Goal: Task Accomplishment & Management: Manage account settings

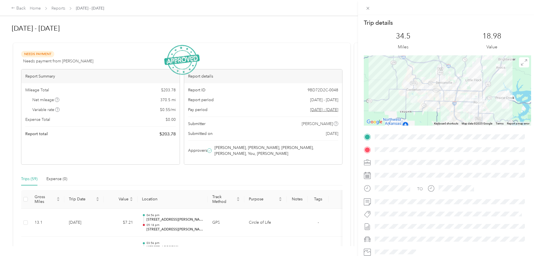
scroll to position [1461, 0]
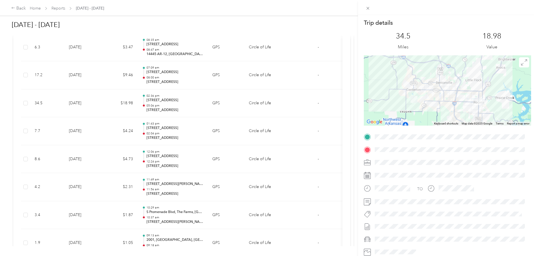
click at [242, 9] on div "Trip details This trip cannot be edited because it is either under review, appr…" at bounding box center [268, 128] width 537 height 256
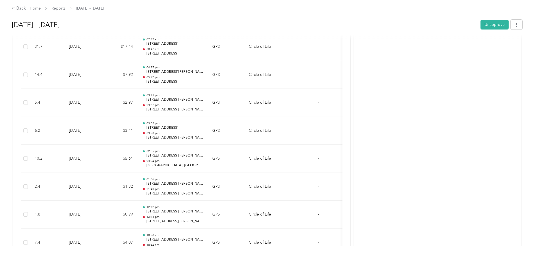
scroll to position [1209, 0]
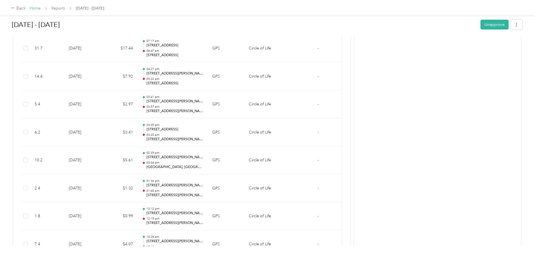
click at [41, 10] on link "Home" at bounding box center [35, 8] width 11 height 5
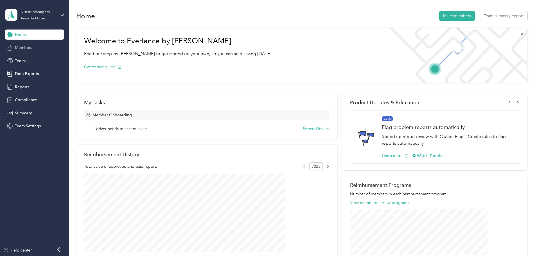
click at [23, 47] on span "Members" at bounding box center [23, 48] width 17 height 6
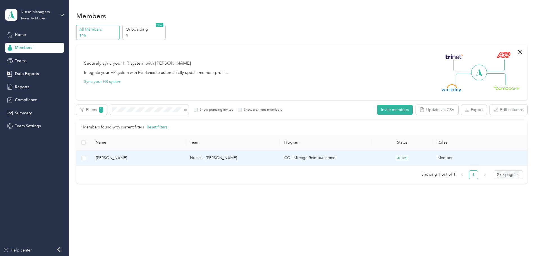
click at [140, 160] on span "[PERSON_NAME]" at bounding box center [138, 158] width 85 height 6
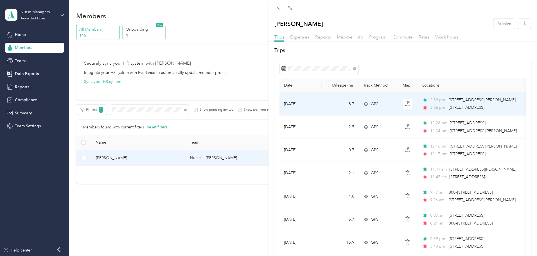
click at [464, 105] on span "[STREET_ADDRESS]" at bounding box center [466, 108] width 36 height 6
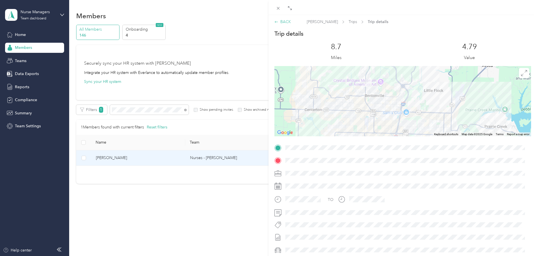
click at [285, 20] on div "BACK" at bounding box center [282, 22] width 17 height 6
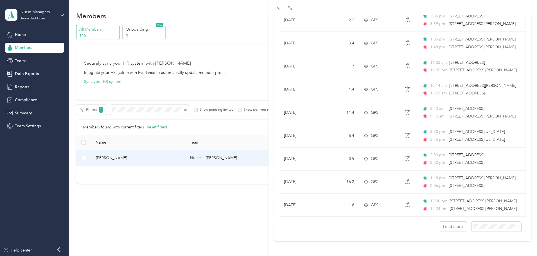
scroll to position [462, 0]
click at [453, 224] on button "Load more" at bounding box center [453, 227] width 28 height 10
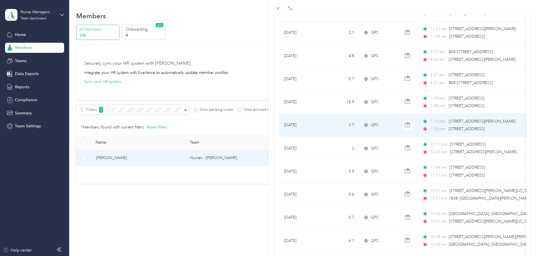
scroll to position [0, 0]
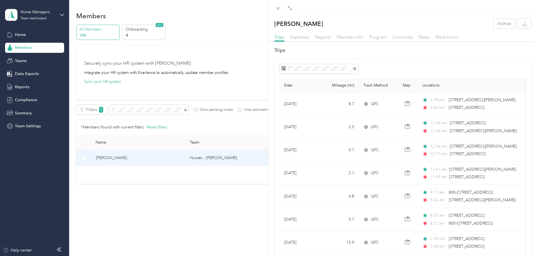
click at [26, 48] on div "[PERSON_NAME] Archive Trips Expenses Reports Member info Program Commute Rates …" at bounding box center [268, 128] width 537 height 256
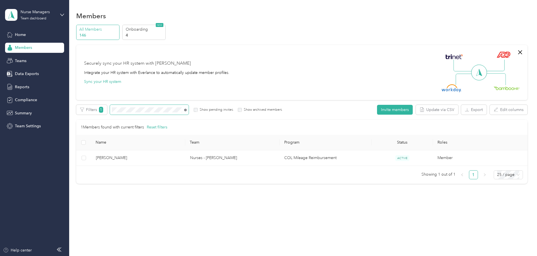
click at [187, 110] on icon at bounding box center [185, 110] width 3 height 3
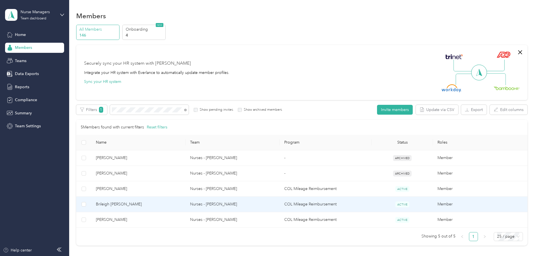
click at [235, 204] on td "Nurses - [PERSON_NAME]" at bounding box center [232, 204] width 94 height 15
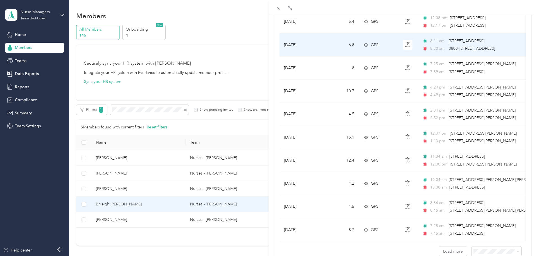
scroll to position [462, 0]
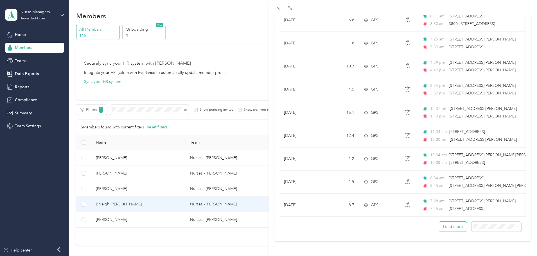
click at [450, 222] on button "Load more" at bounding box center [453, 227] width 28 height 10
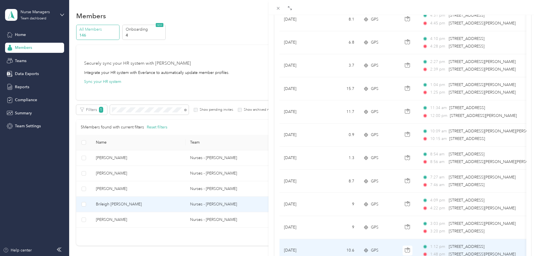
scroll to position [1040, 0]
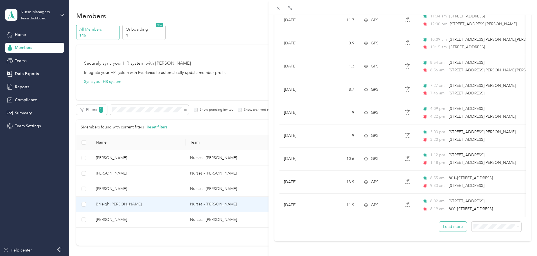
click at [451, 226] on button "Load more" at bounding box center [453, 227] width 28 height 10
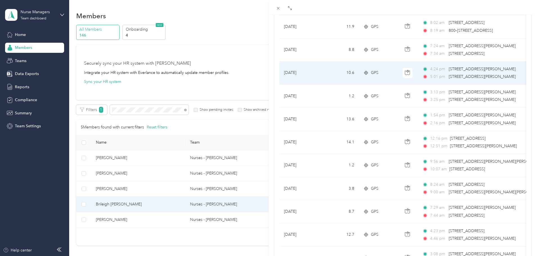
scroll to position [1208, 0]
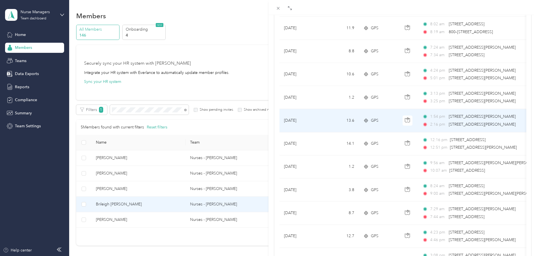
click at [471, 117] on span "[STREET_ADDRESS][PERSON_NAME]" at bounding box center [481, 116] width 67 height 5
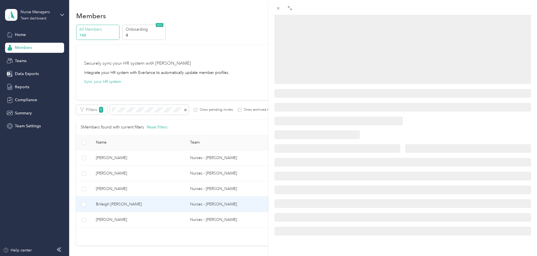
scroll to position [68, 0]
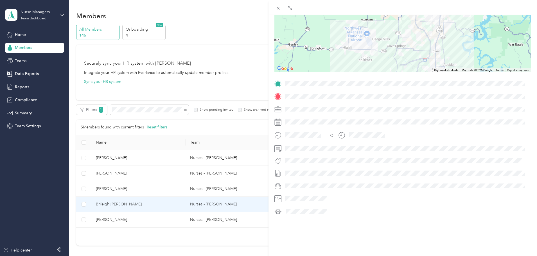
click at [286, 79] on span at bounding box center [407, 83] width 248 height 9
click at [345, 87] on div "TO" at bounding box center [402, 147] width 257 height 137
click at [281, 92] on div at bounding box center [402, 96] width 257 height 9
click at [279, 8] on icon at bounding box center [278, 8] width 3 height 3
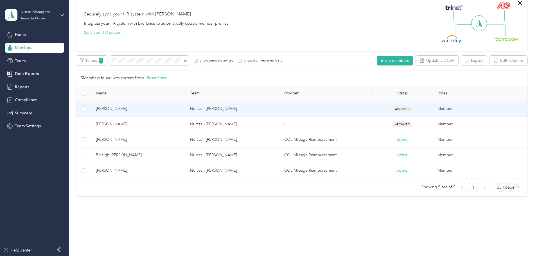
scroll to position [53, 0]
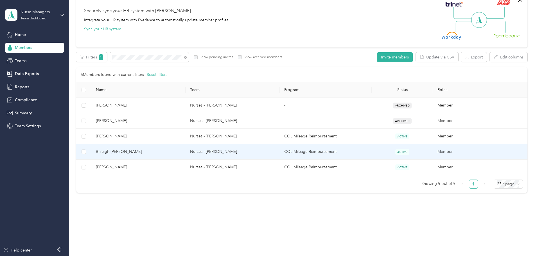
click at [239, 153] on td "Nurses - [PERSON_NAME]" at bounding box center [232, 151] width 94 height 15
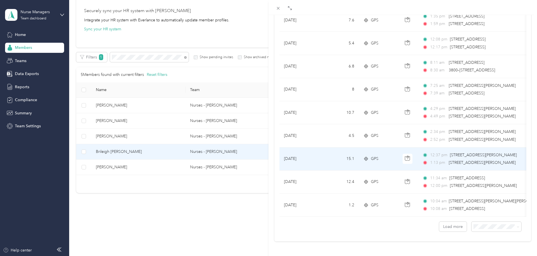
scroll to position [462, 0]
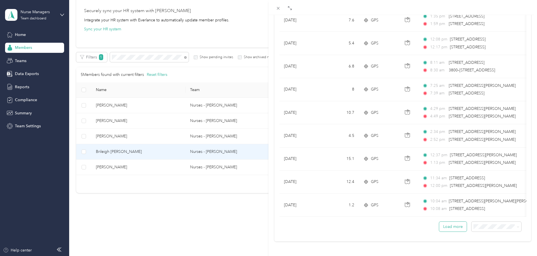
click at [445, 222] on button "Load more" at bounding box center [453, 227] width 28 height 10
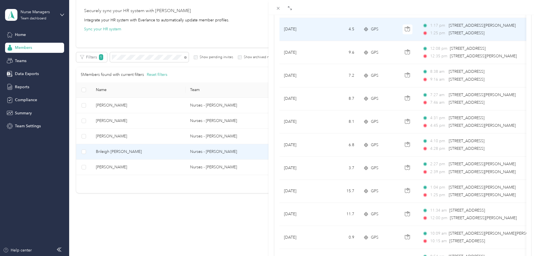
scroll to position [1040, 0]
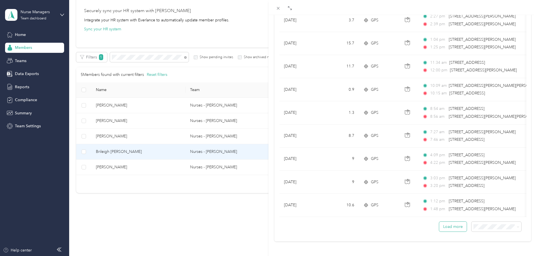
click at [446, 222] on button "Load more" at bounding box center [453, 227] width 28 height 10
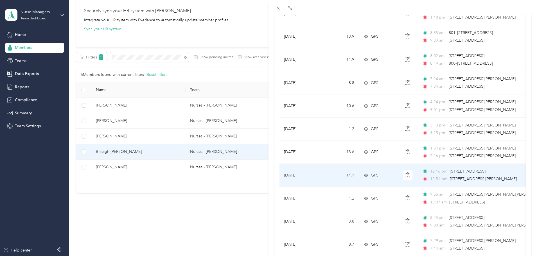
scroll to position [1236, 0]
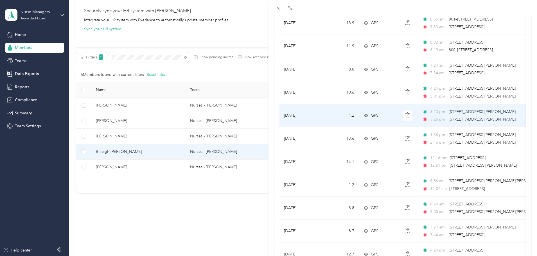
click at [475, 119] on span "[STREET_ADDRESS][PERSON_NAME]" at bounding box center [481, 119] width 67 height 5
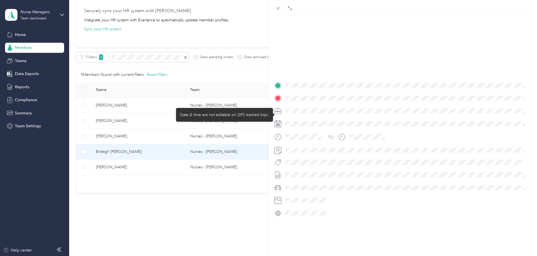
scroll to position [68, 0]
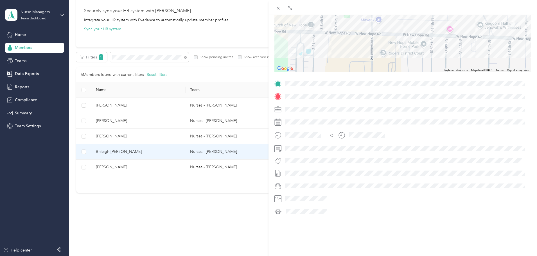
click at [284, 79] on span at bounding box center [407, 83] width 248 height 9
click at [279, 7] on icon at bounding box center [278, 8] width 5 height 5
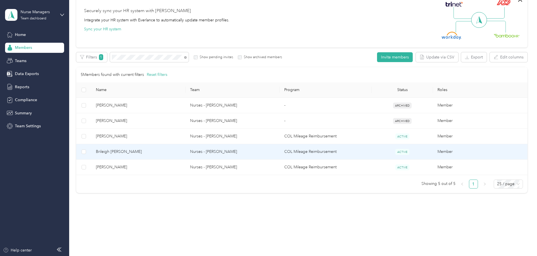
click at [134, 149] on span "Brileigh [PERSON_NAME]" at bounding box center [138, 152] width 85 height 6
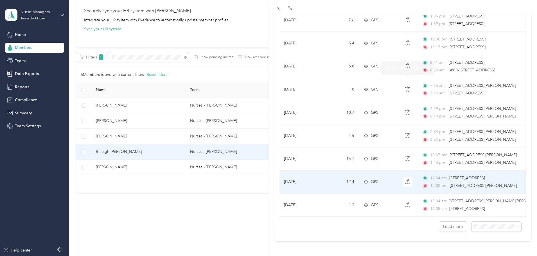
scroll to position [462, 0]
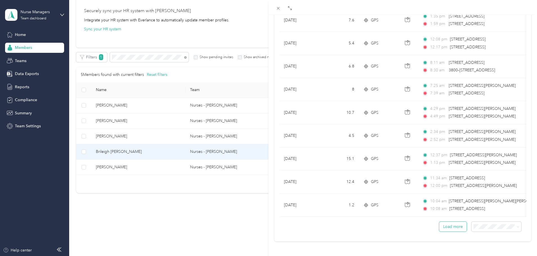
click at [441, 222] on button "Load more" at bounding box center [453, 227] width 28 height 10
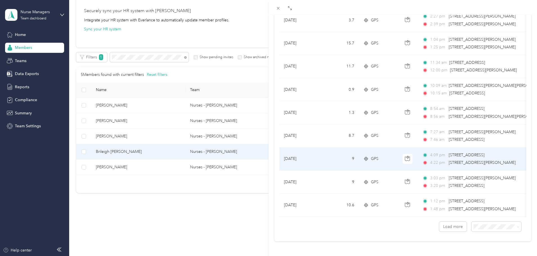
scroll to position [1040, 0]
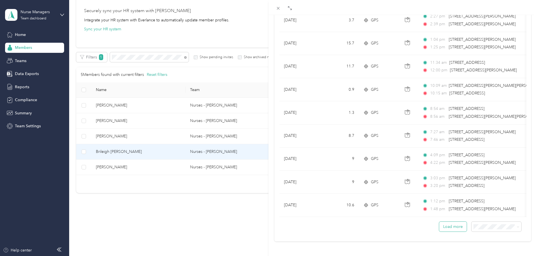
click at [448, 222] on button "Load more" at bounding box center [453, 227] width 28 height 10
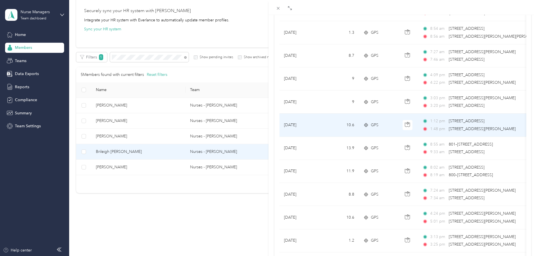
scroll to position [1180, 0]
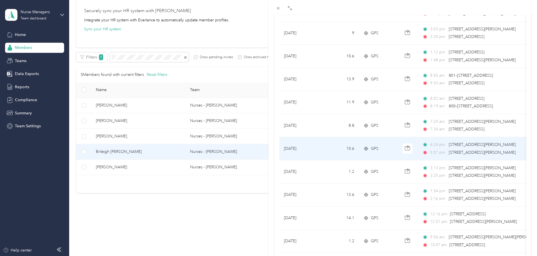
click at [459, 150] on span "[STREET_ADDRESS][PERSON_NAME]" at bounding box center [481, 152] width 67 height 5
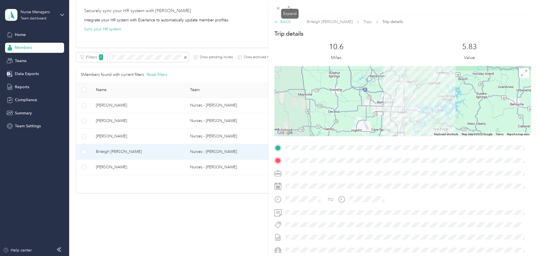
click at [281, 23] on div "BACK" at bounding box center [282, 22] width 17 height 6
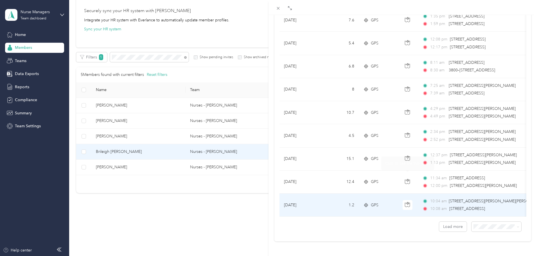
scroll to position [462, 0]
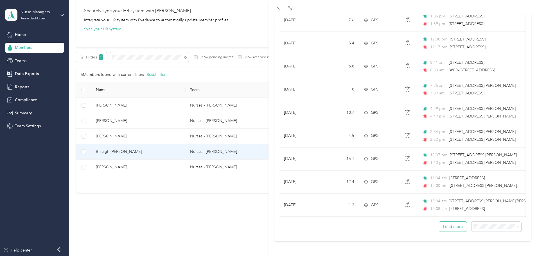
click at [452, 222] on button "Load more" at bounding box center [453, 227] width 28 height 10
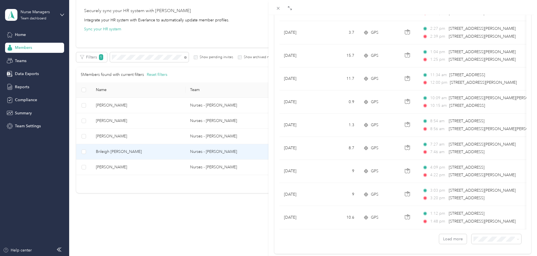
scroll to position [1040, 0]
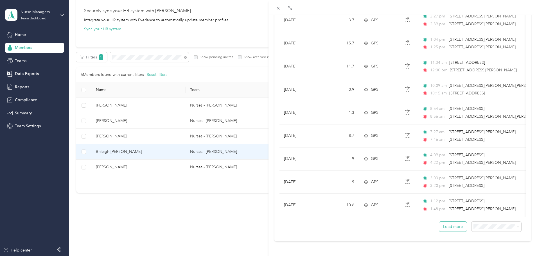
click at [450, 222] on button "Load more" at bounding box center [453, 227] width 28 height 10
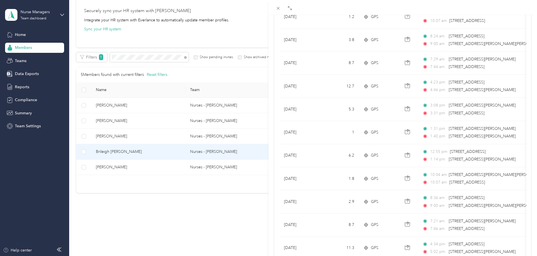
scroll to position [1405, 0]
